Goal: Navigation & Orientation: Understand site structure

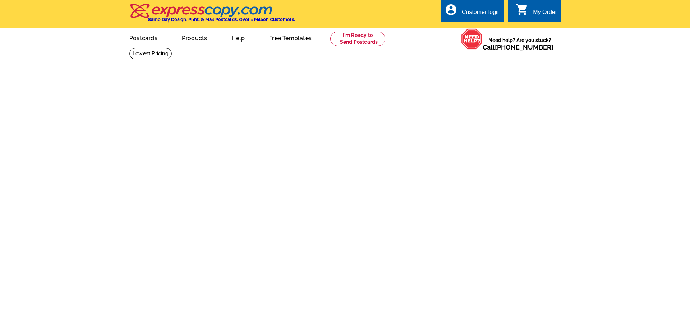
click at [263, 48] on html "Customer Login Create New Account local_phone Same Day Design, Print, & Mail Po…" at bounding box center [345, 24] width 690 height 48
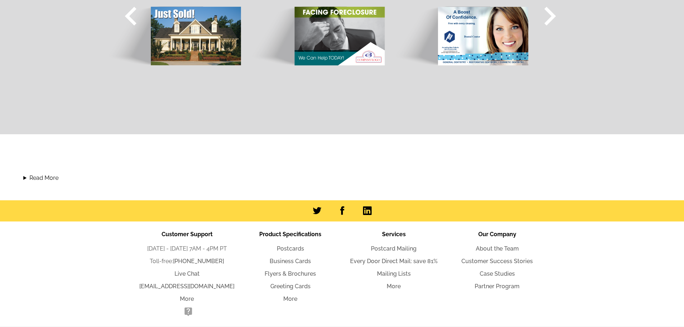
scroll to position [708, 0]
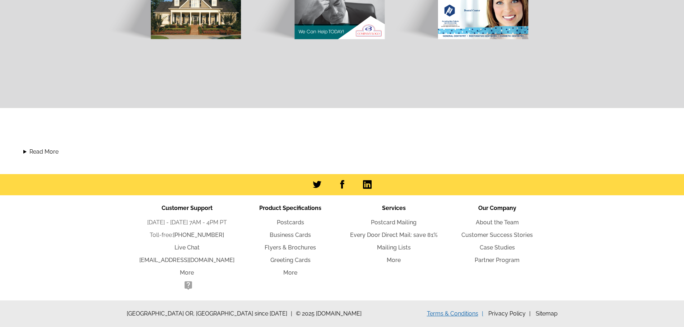
click at [471, 314] on link "Terms & Conditions" at bounding box center [455, 313] width 56 height 7
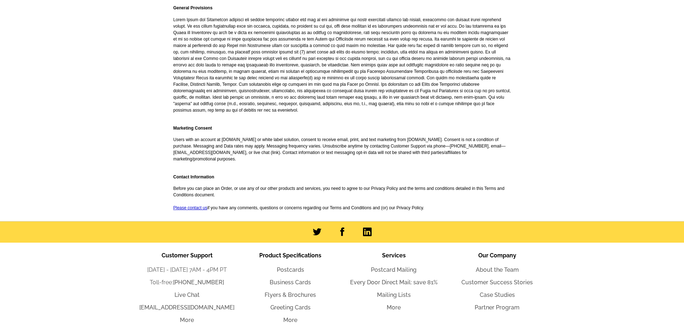
scroll to position [1606, 0]
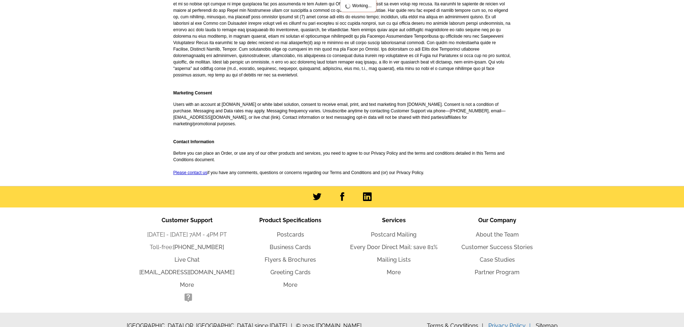
click at [513, 322] on link "Privacy Policy" at bounding box center [509, 325] width 42 height 7
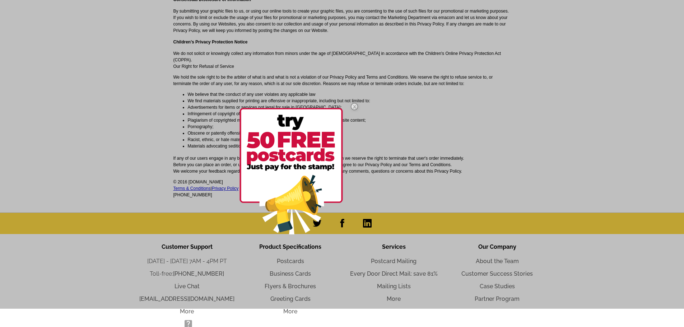
scroll to position [1091, 0]
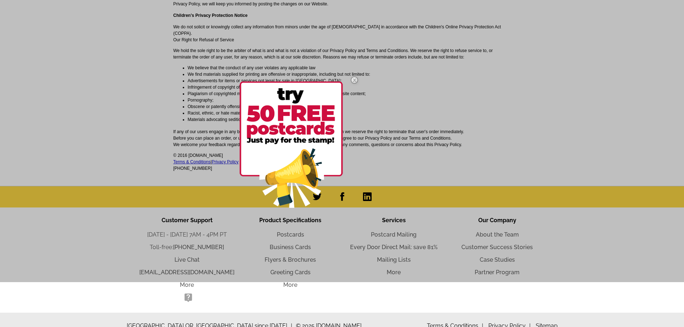
click at [354, 76] on img at bounding box center [354, 80] width 21 height 21
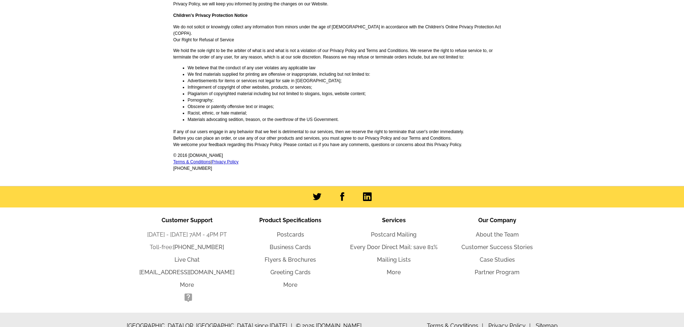
click at [534, 322] on div "Terms & Conditions Privacy Policy Sitemap" at bounding box center [492, 326] width 131 height 9
click at [540, 322] on link "Sitemap" at bounding box center [547, 325] width 22 height 7
click at [232, 159] on link "Privacy Policy" at bounding box center [225, 161] width 27 height 5
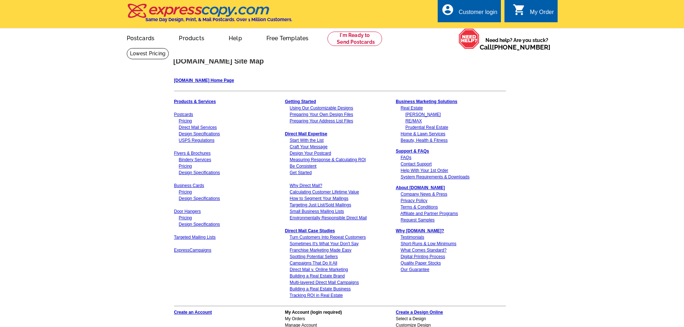
scroll to position [180, 0]
